Goal: Task Accomplishment & Management: Manage account settings

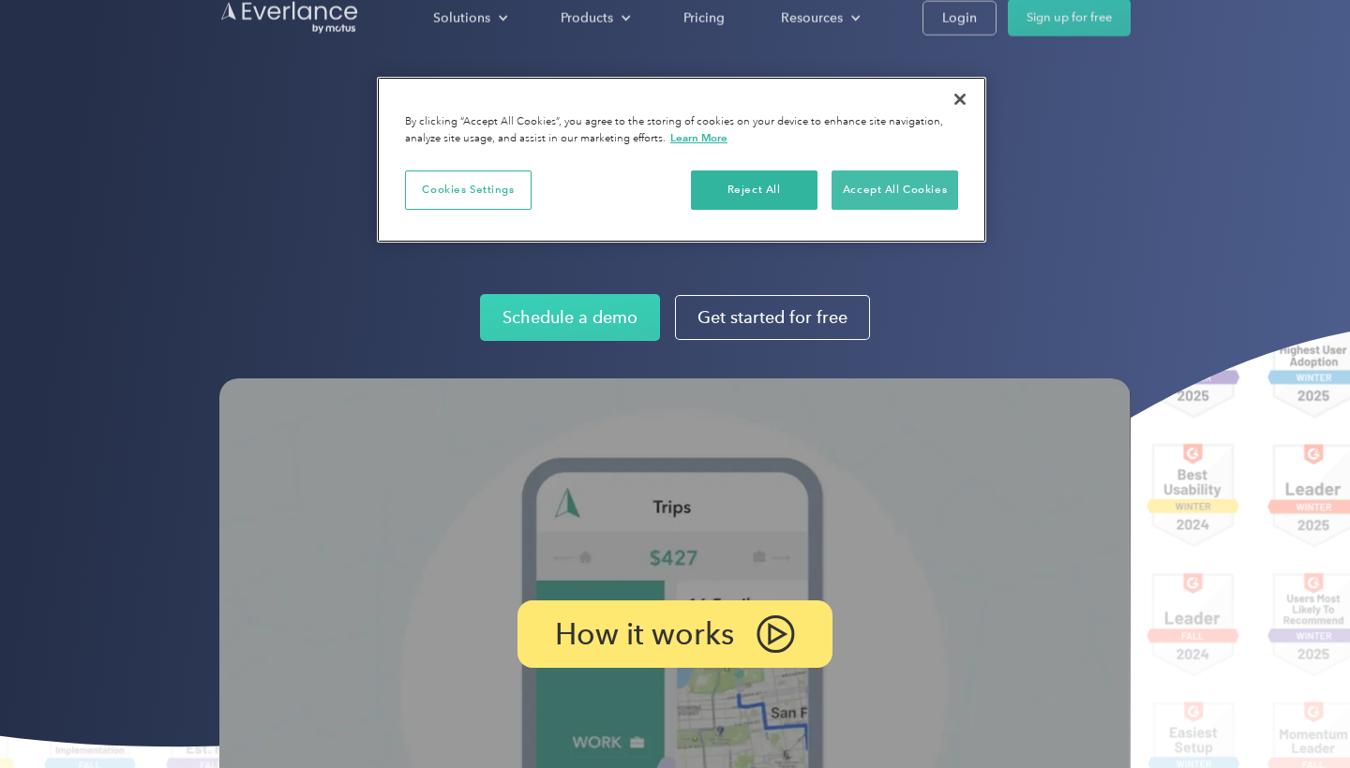
click at [854, 187] on button "Accept All Cookies" at bounding box center [894, 190] width 127 height 39
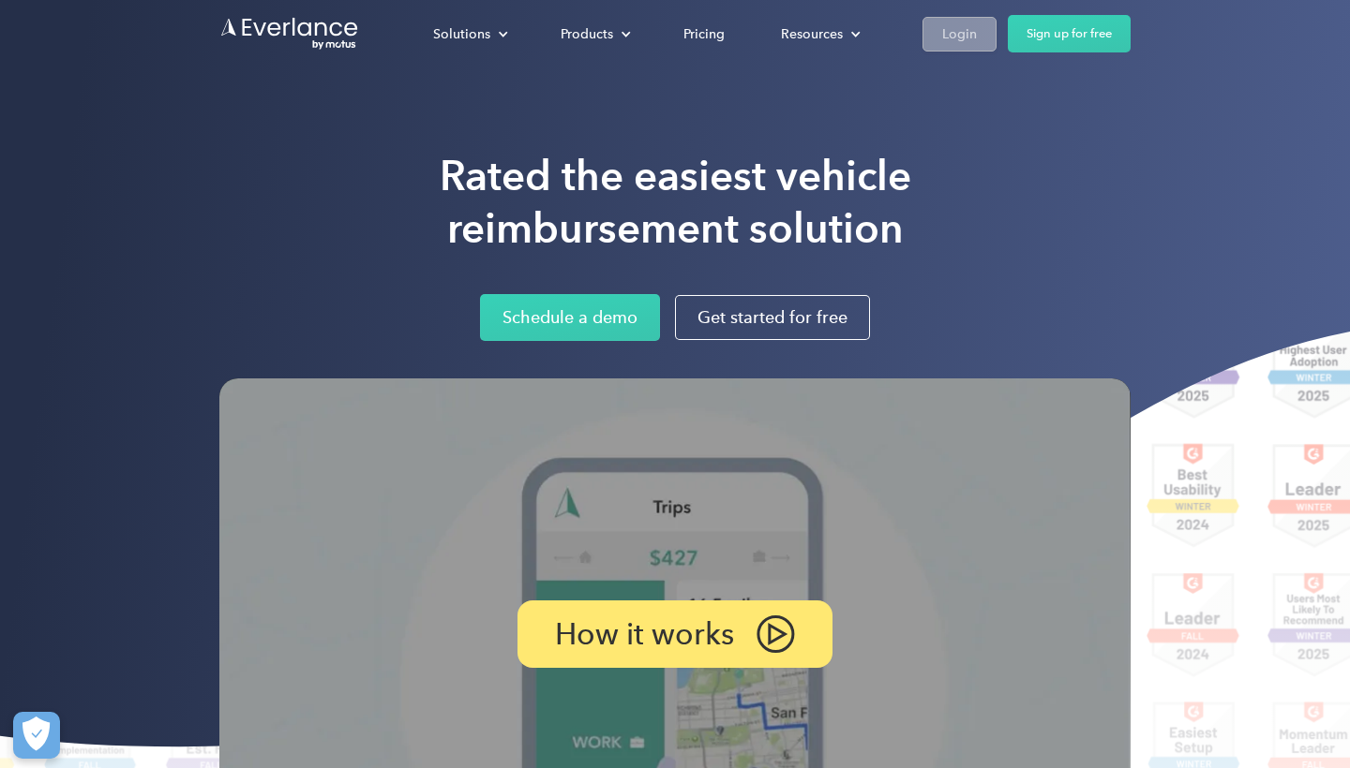
click at [953, 23] on div "Login" at bounding box center [959, 33] width 35 height 23
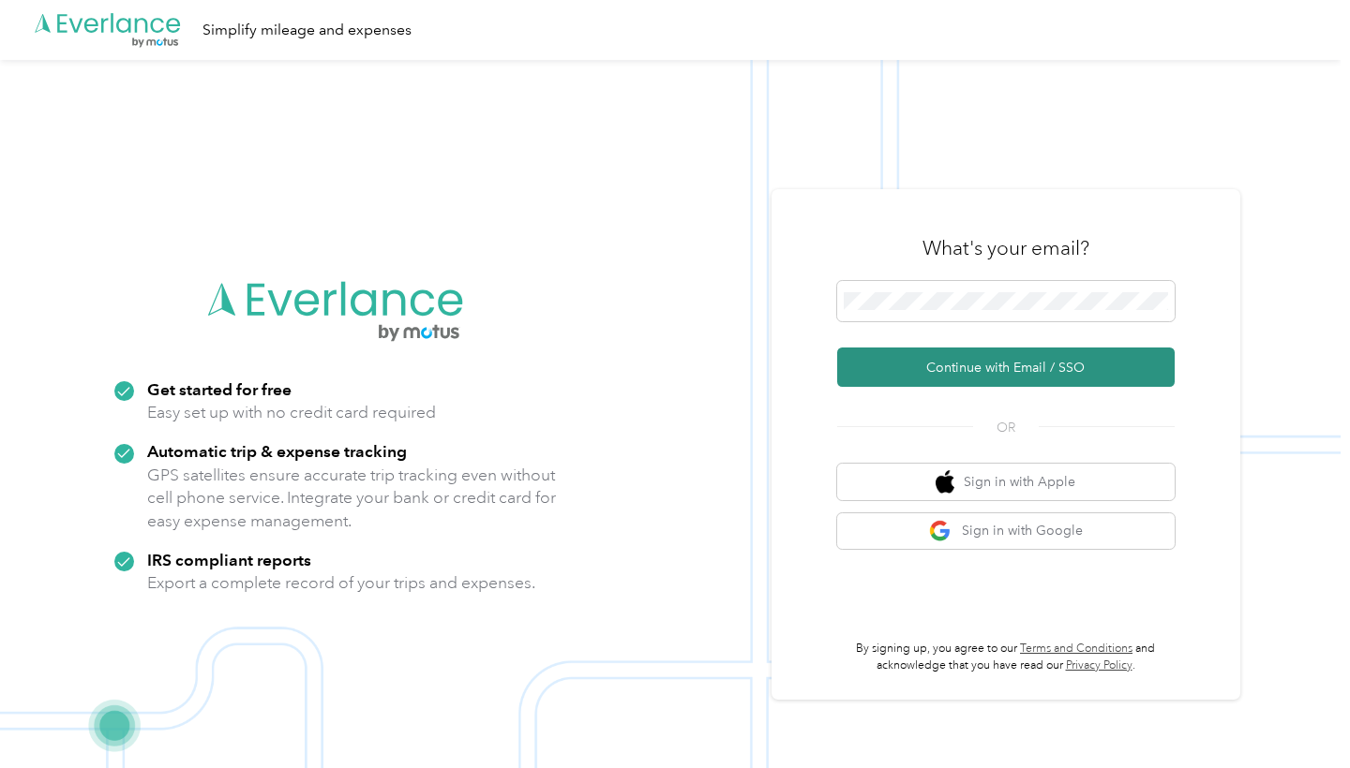
click at [1086, 382] on button "Continue with Email / SSO" at bounding box center [1005, 367] width 337 height 39
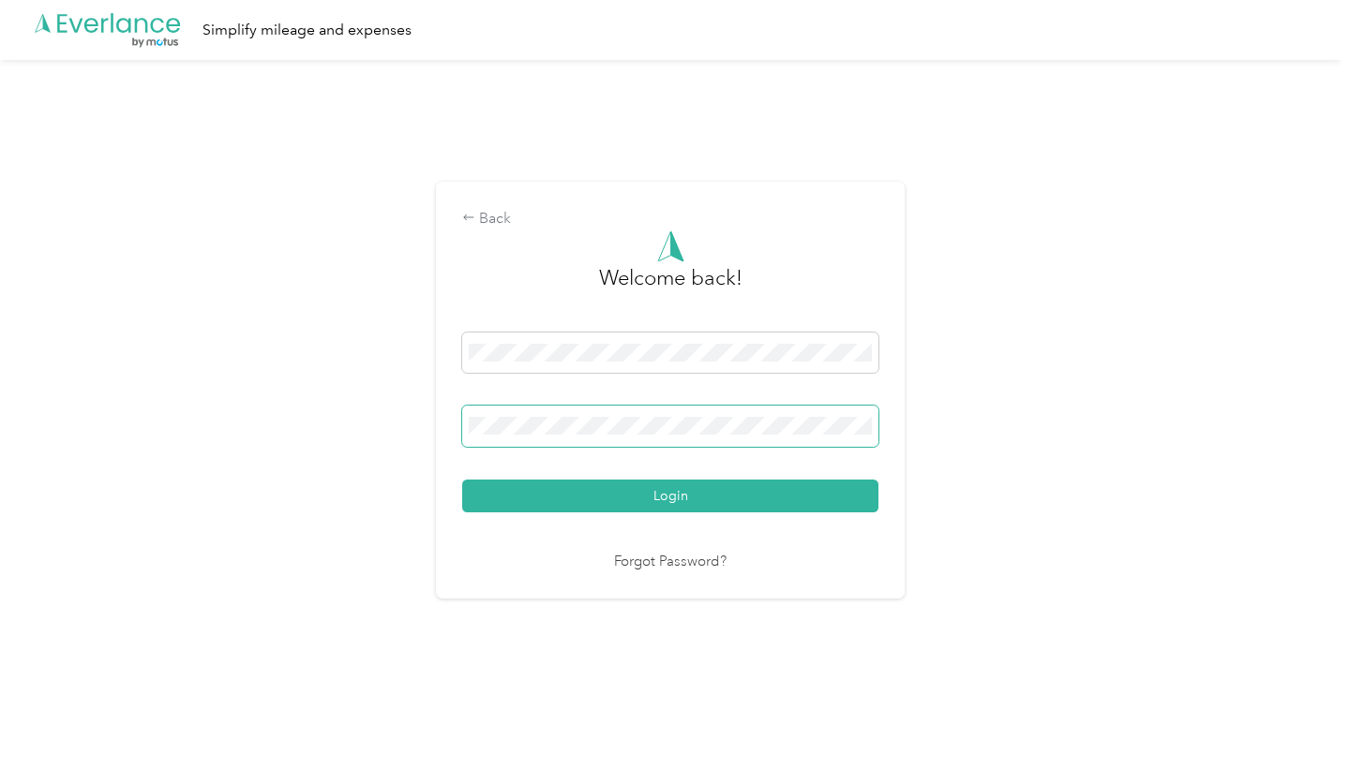
click at [675, 495] on button "Login" at bounding box center [670, 496] width 416 height 33
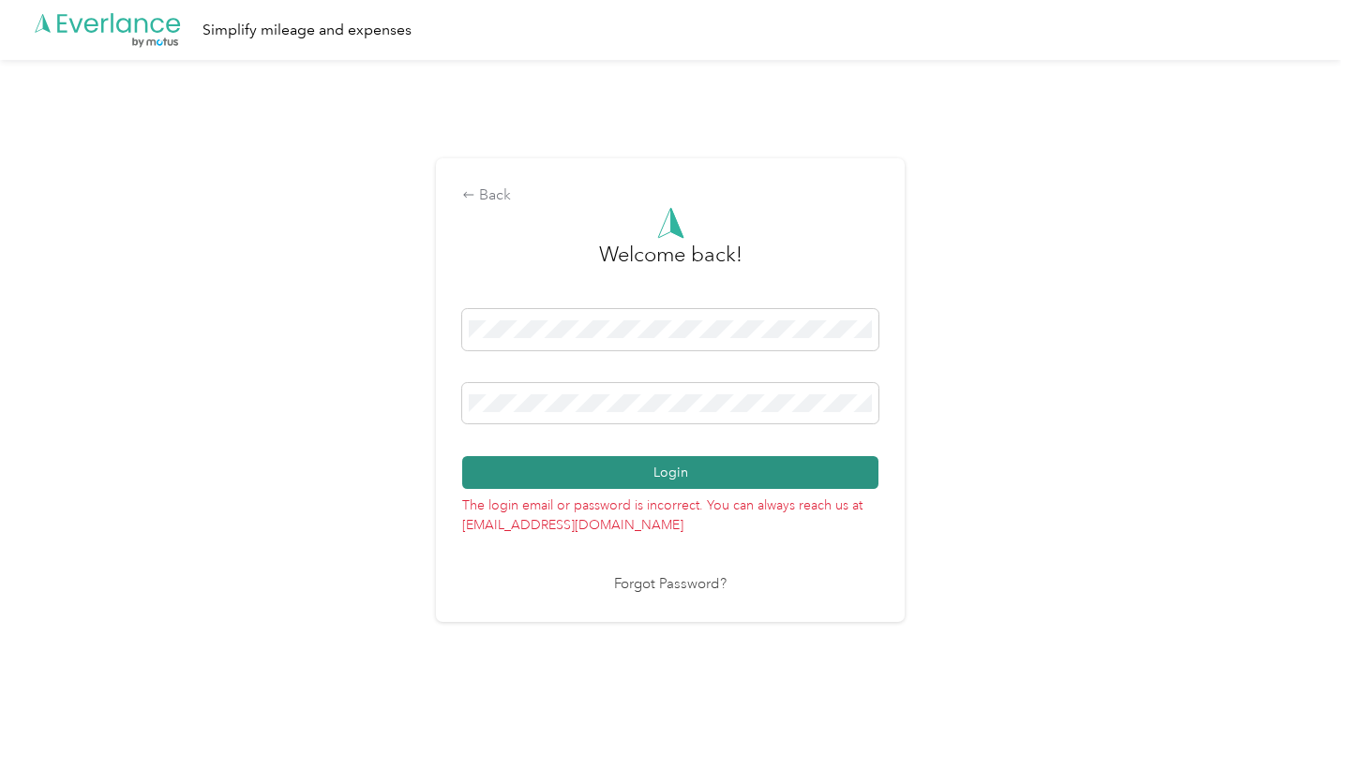
click at [692, 481] on button "Login" at bounding box center [670, 472] width 416 height 33
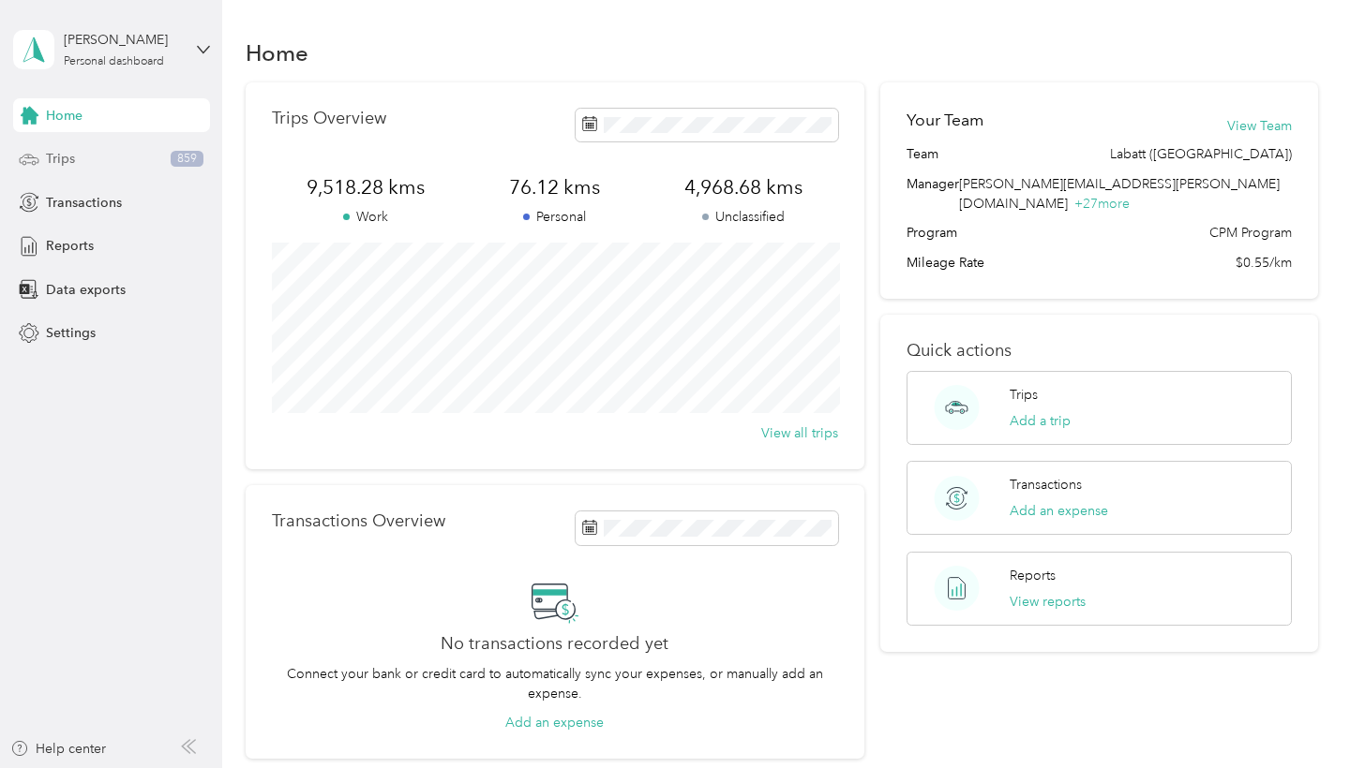
click at [76, 160] on div "Trips 859" at bounding box center [111, 159] width 197 height 34
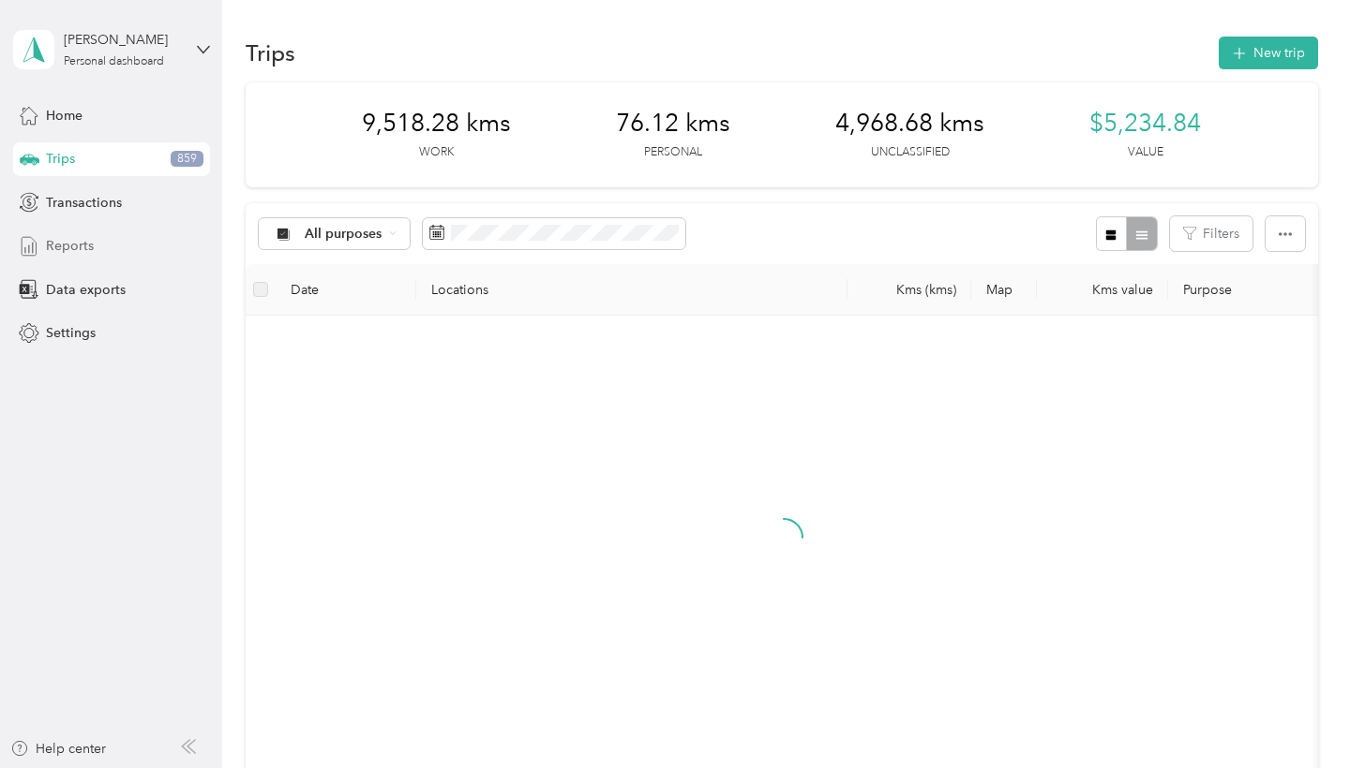
click at [107, 245] on div "Reports" at bounding box center [111, 247] width 197 height 34
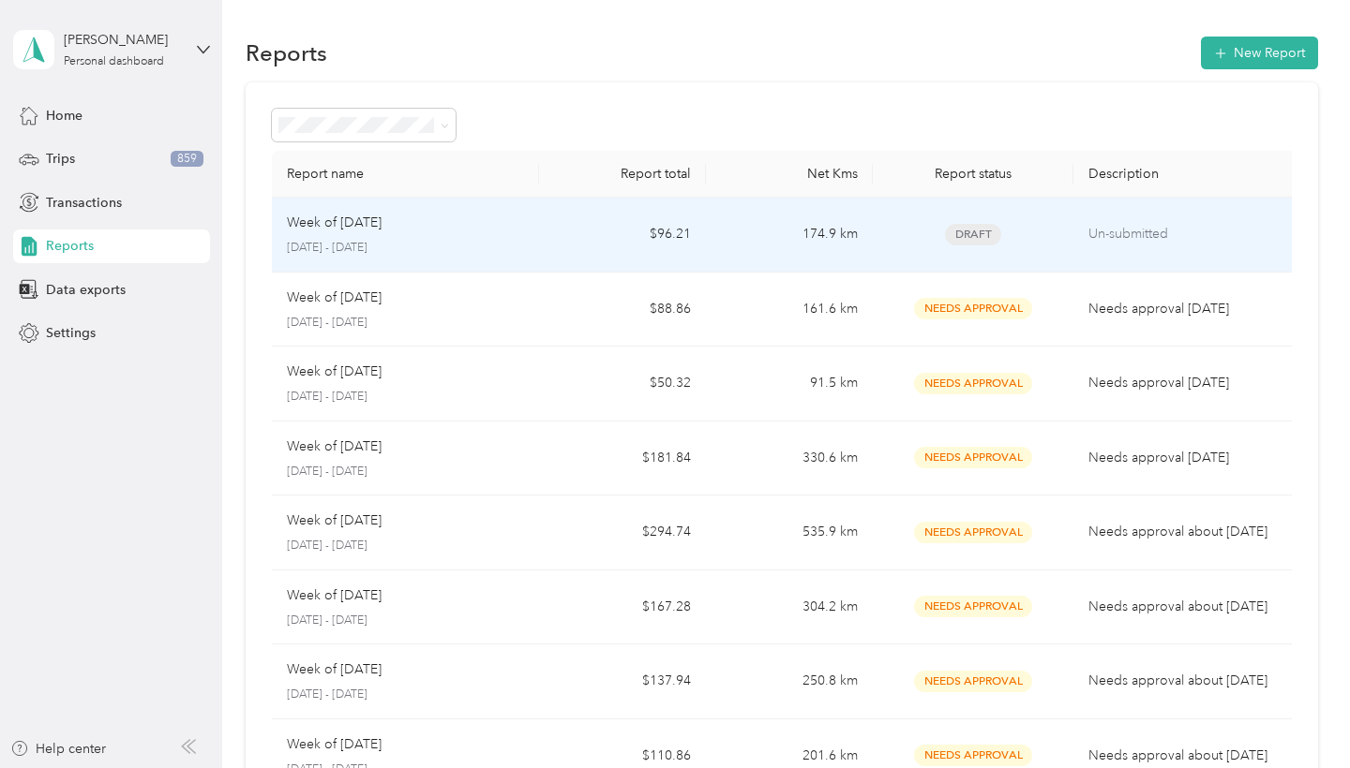
click at [578, 246] on td "$96.21" at bounding box center [622, 235] width 167 height 75
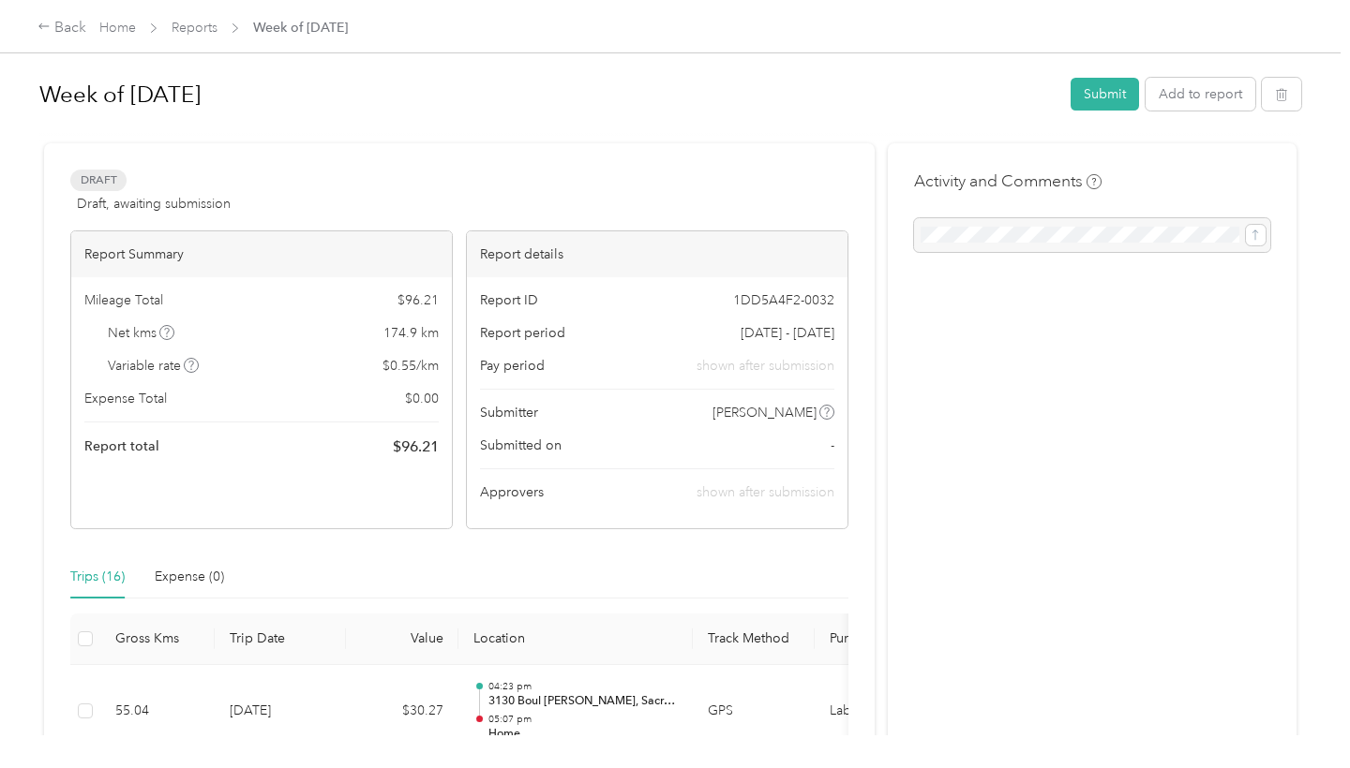
click at [1095, 114] on div "Week of September 22 2025 Submit Add to report" at bounding box center [669, 97] width 1261 height 55
click at [1111, 90] on button "Submit" at bounding box center [1104, 94] width 68 height 33
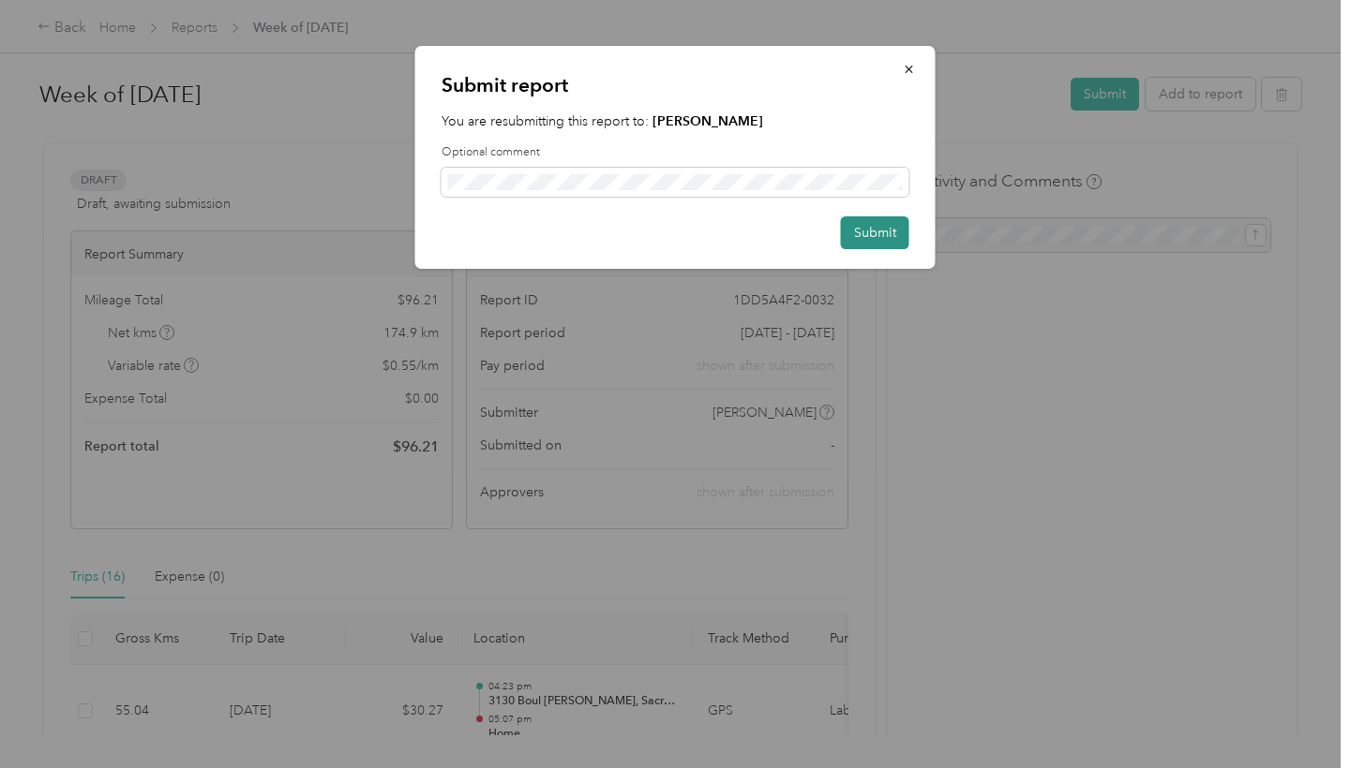
click at [873, 224] on button "Submit" at bounding box center [875, 232] width 68 height 33
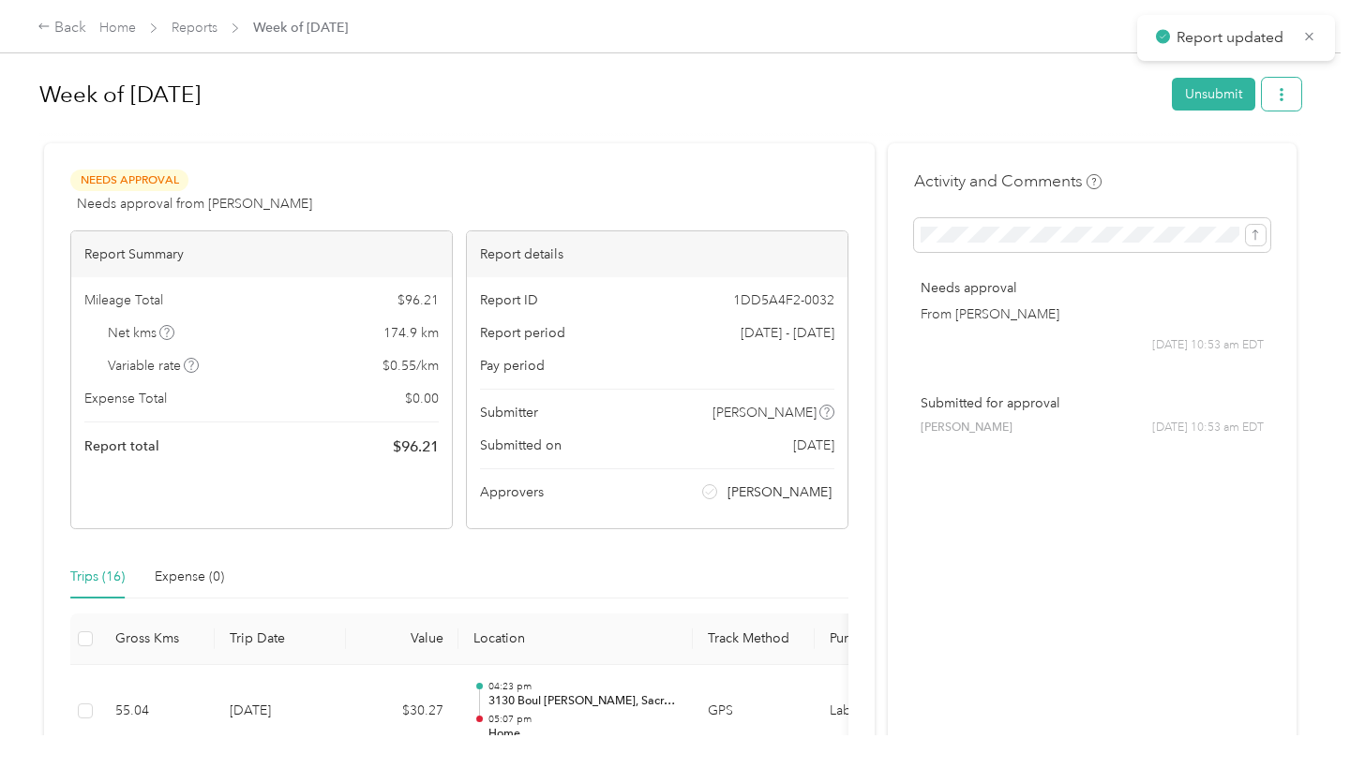
click at [1288, 96] on icon "button" at bounding box center [1281, 94] width 13 height 13
click at [1228, 159] on span "Download" at bounding box center [1232, 164] width 62 height 20
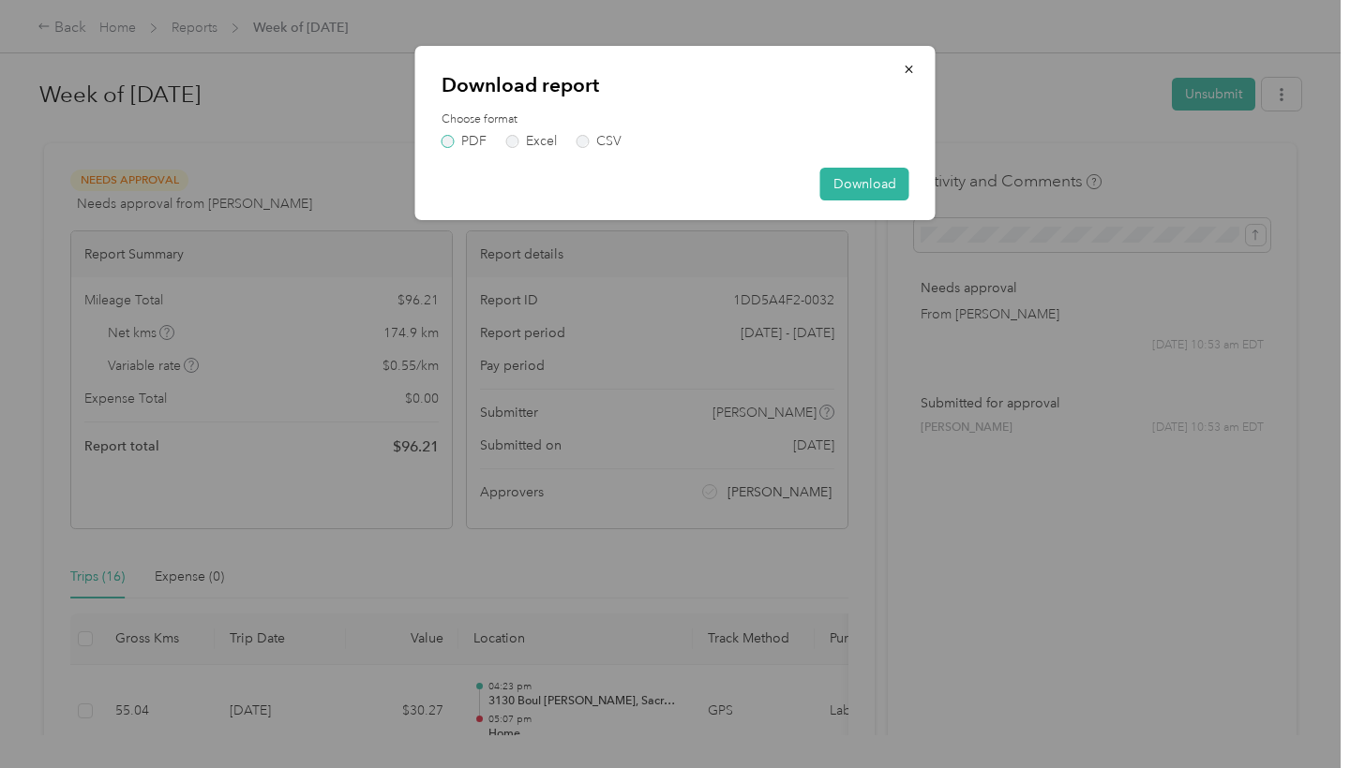
click at [450, 137] on label "PDF" at bounding box center [463, 141] width 45 height 13
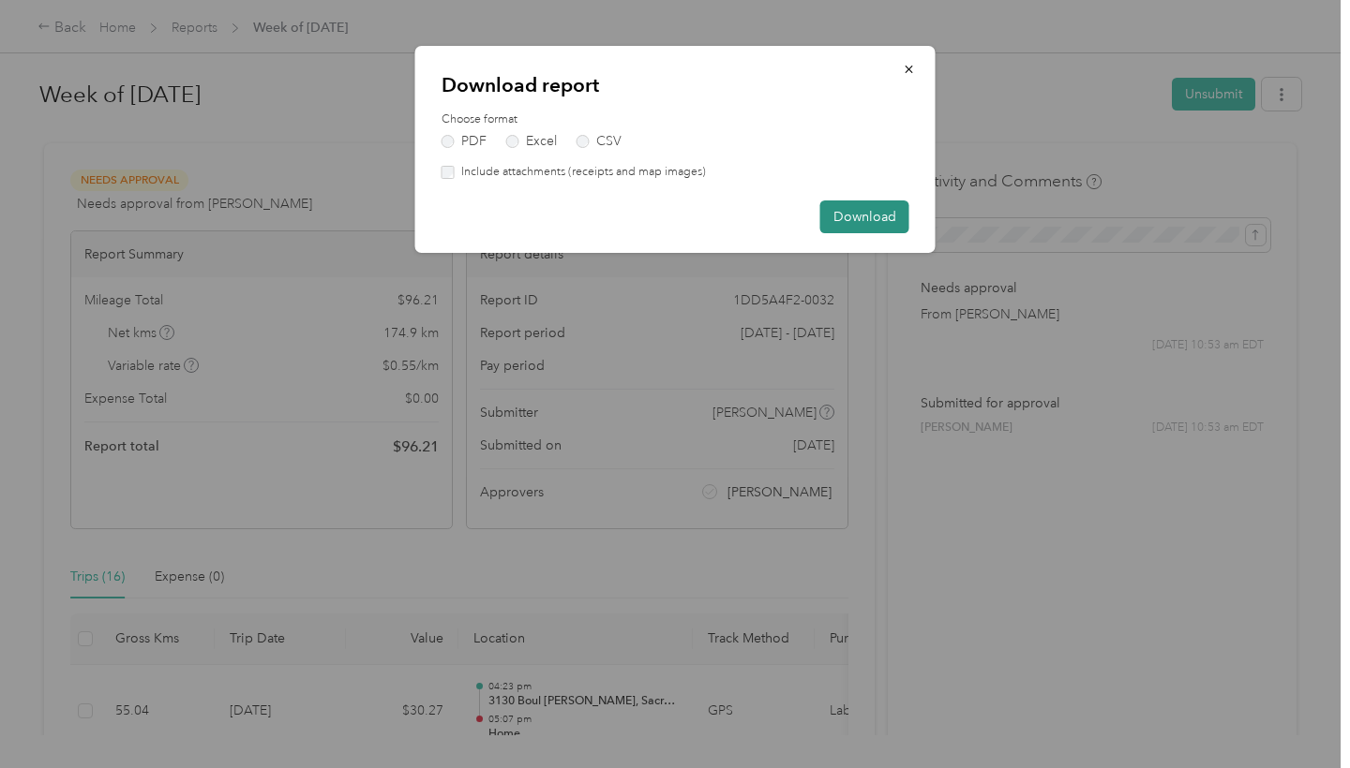
click at [867, 225] on button "Download" at bounding box center [864, 217] width 89 height 33
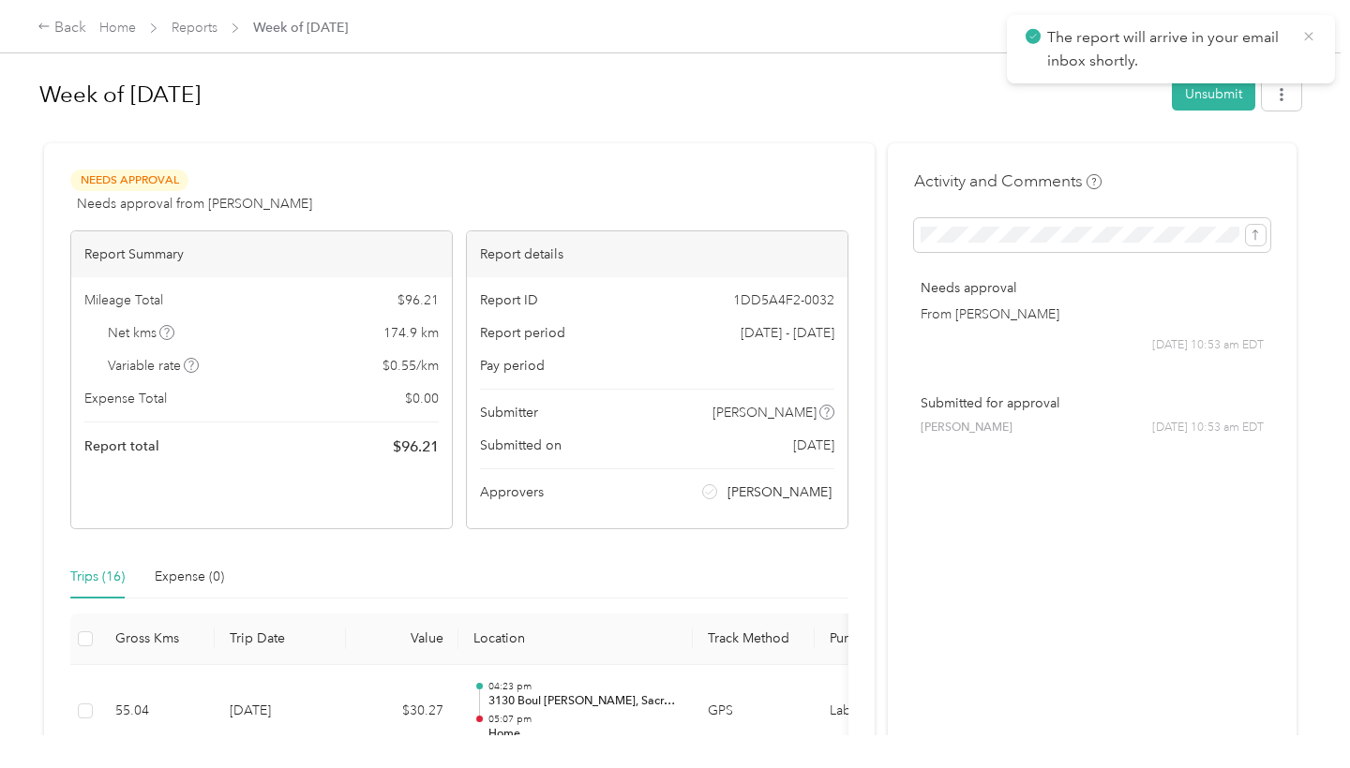
click at [1308, 37] on icon at bounding box center [1308, 36] width 15 height 17
